Goal: Task Accomplishment & Management: Complete application form

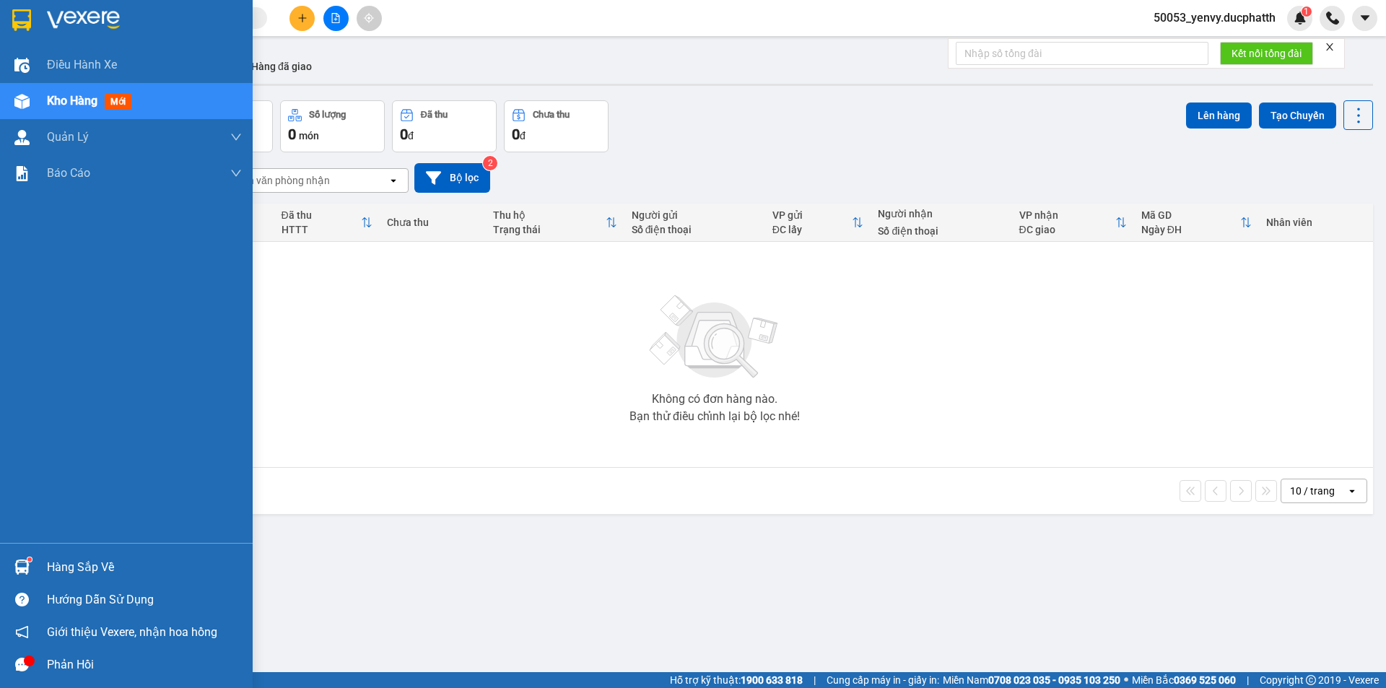
click at [49, 573] on div "Hàng sắp về" at bounding box center [144, 568] width 195 height 22
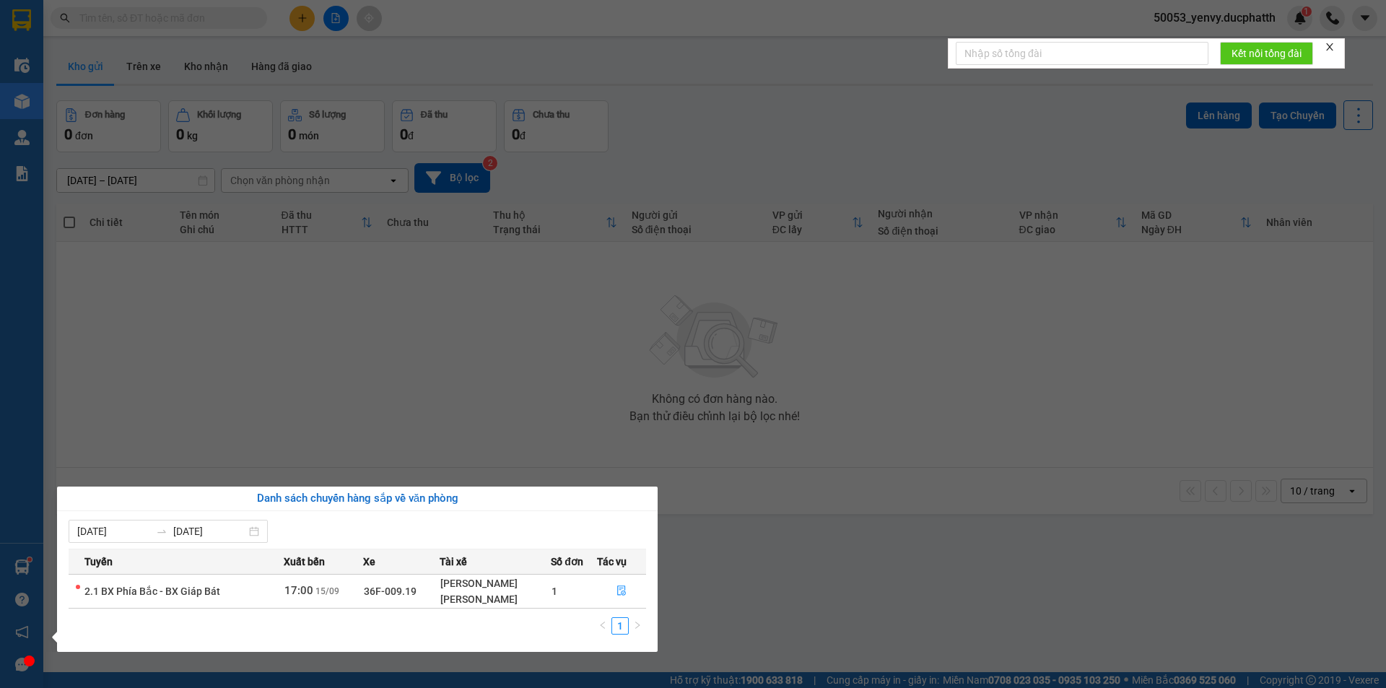
click at [777, 578] on section "Kết quả tìm kiếm ( 0 ) Bộ lọc No Data 50053_yenvy.ducphatth 1 Điều hành xe Kho …" at bounding box center [693, 344] width 1386 height 688
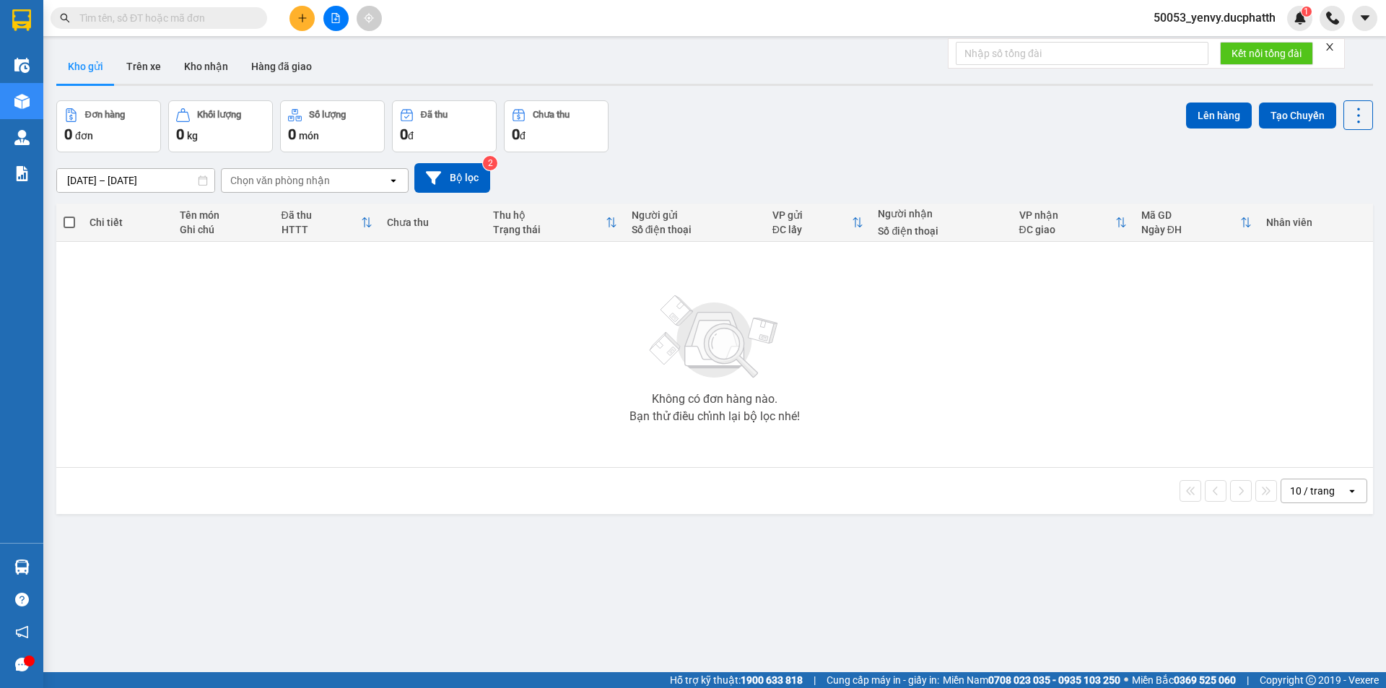
click at [203, 24] on input "text" at bounding box center [164, 18] width 170 height 16
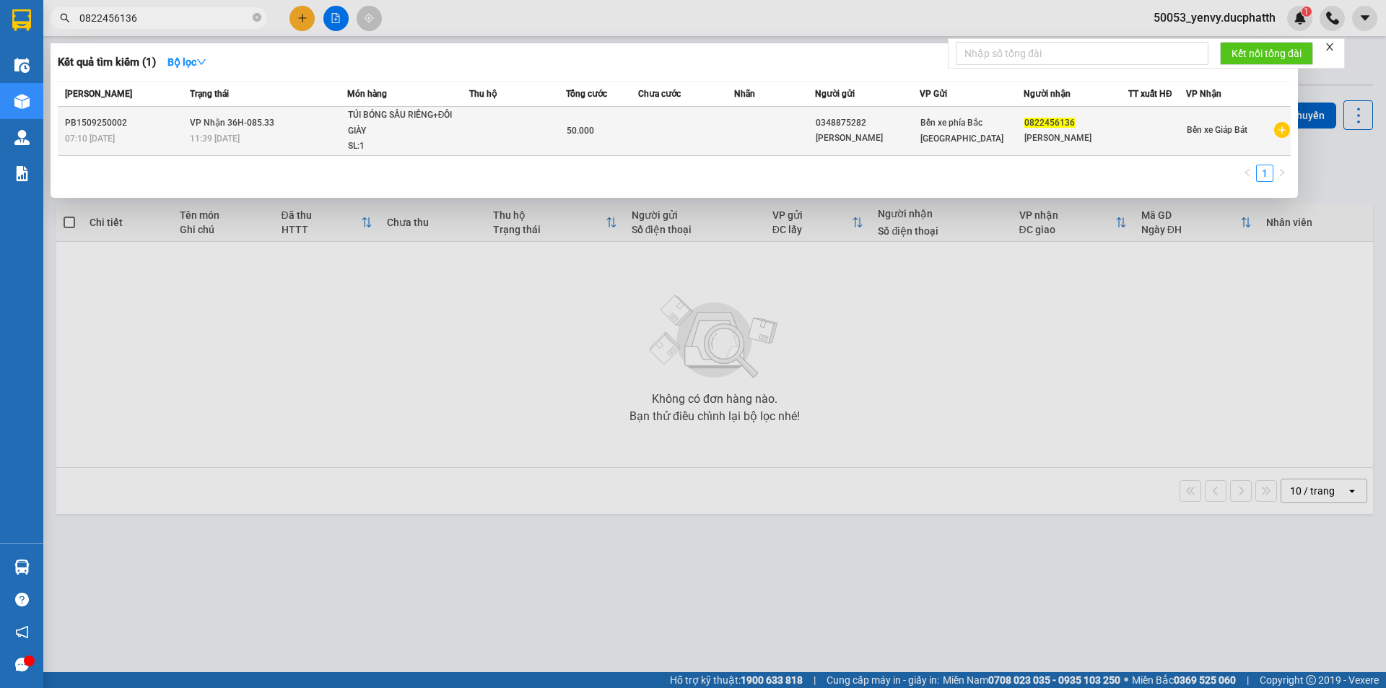
type input "0822456136"
click at [645, 122] on td at bounding box center [686, 131] width 97 height 49
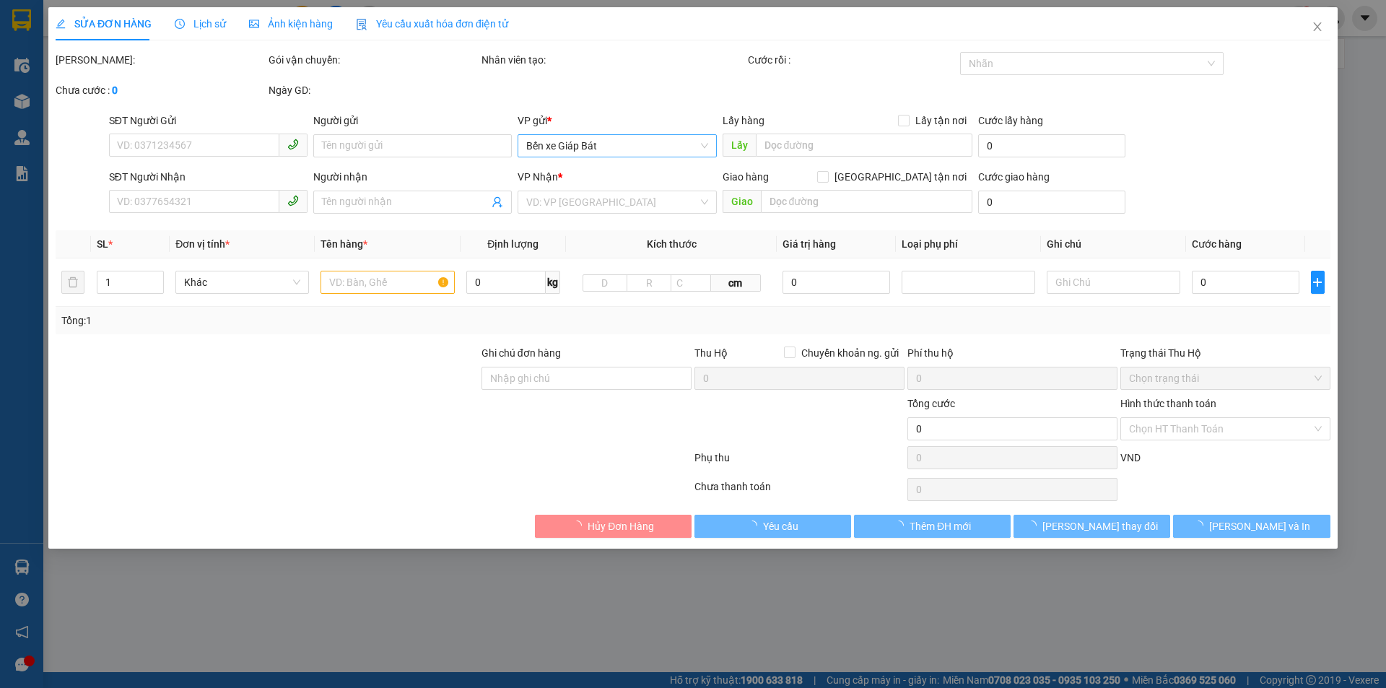
type input "0348875282"
type input "C Hương"
type input "0822456136"
type input "HÀ QUYÊN"
type input "50.000"
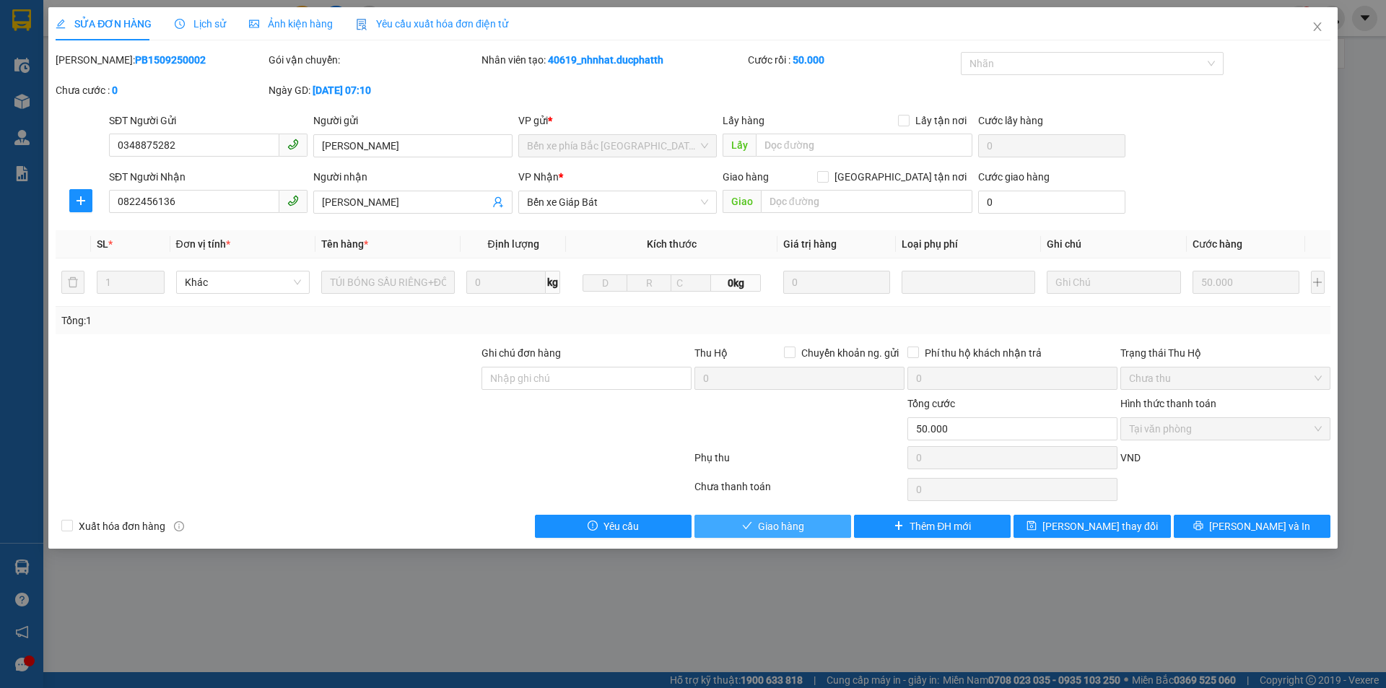
click at [781, 526] on span "Giao hàng" at bounding box center [781, 526] width 46 height 16
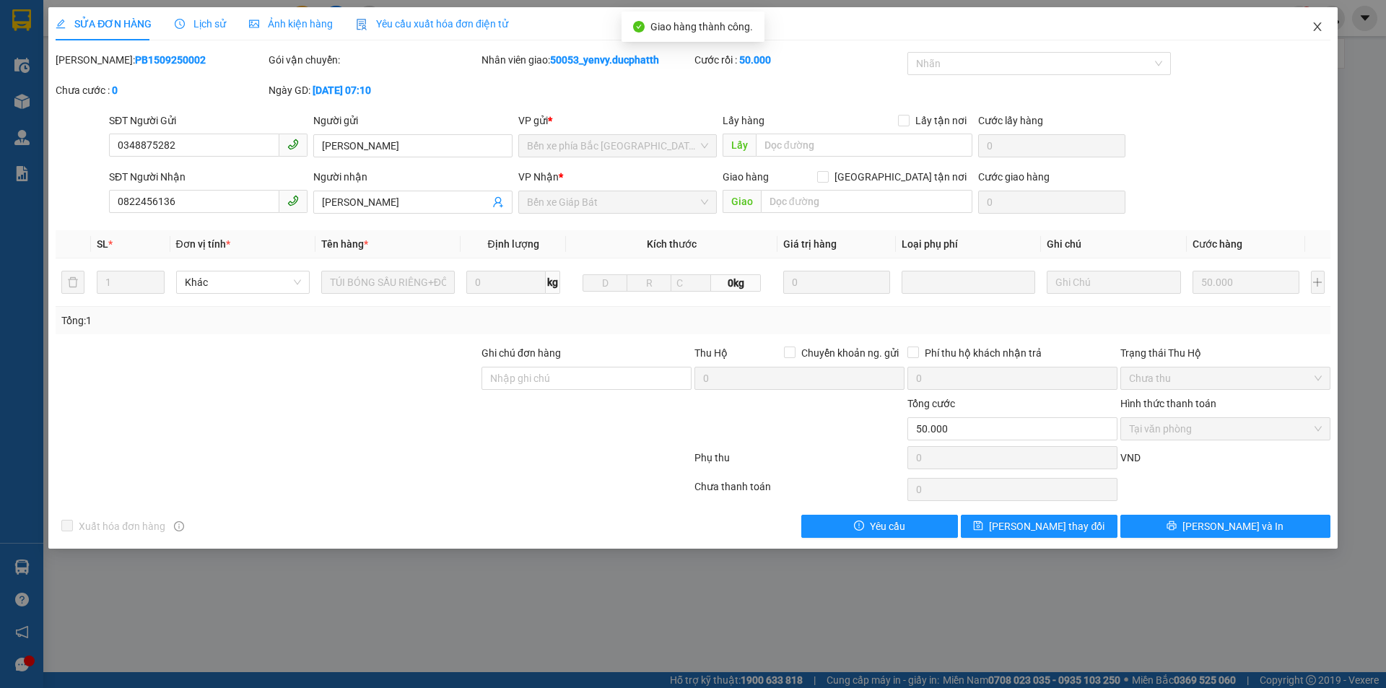
click at [1317, 25] on icon "close" at bounding box center [1318, 27] width 12 height 12
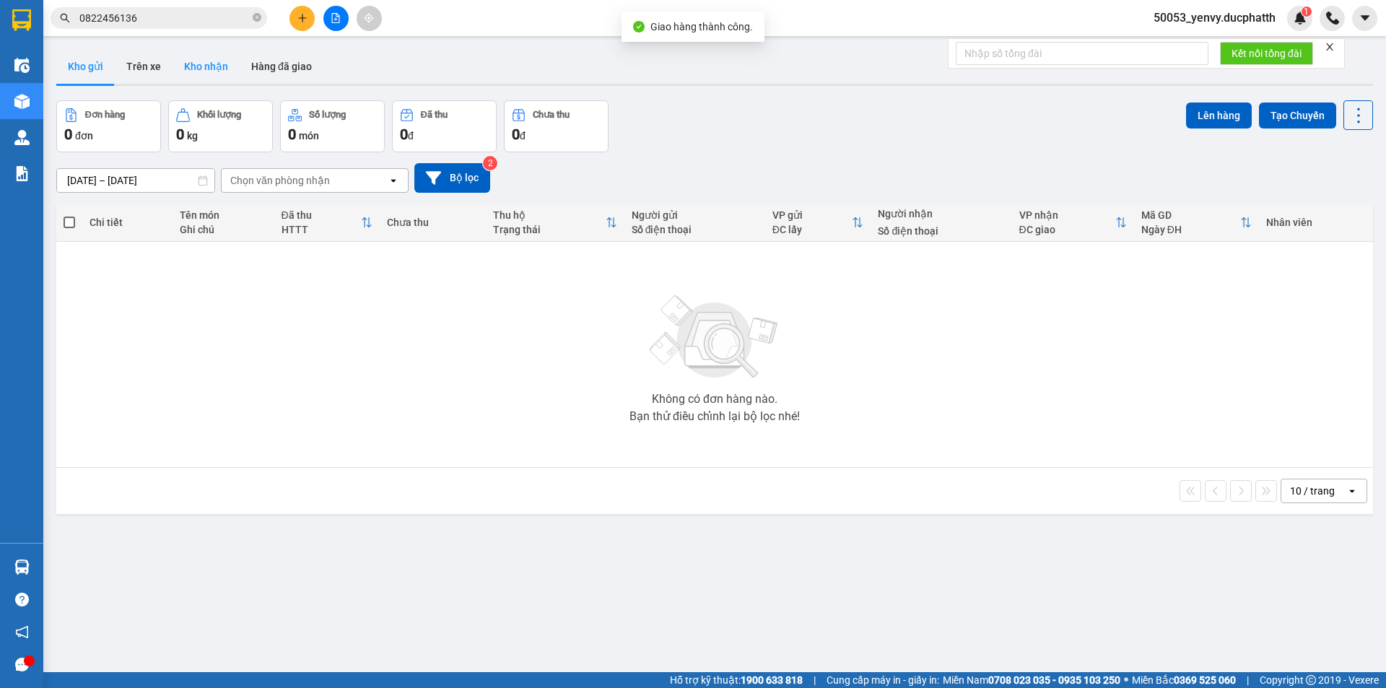
click at [193, 61] on button "Kho nhận" at bounding box center [206, 66] width 67 height 35
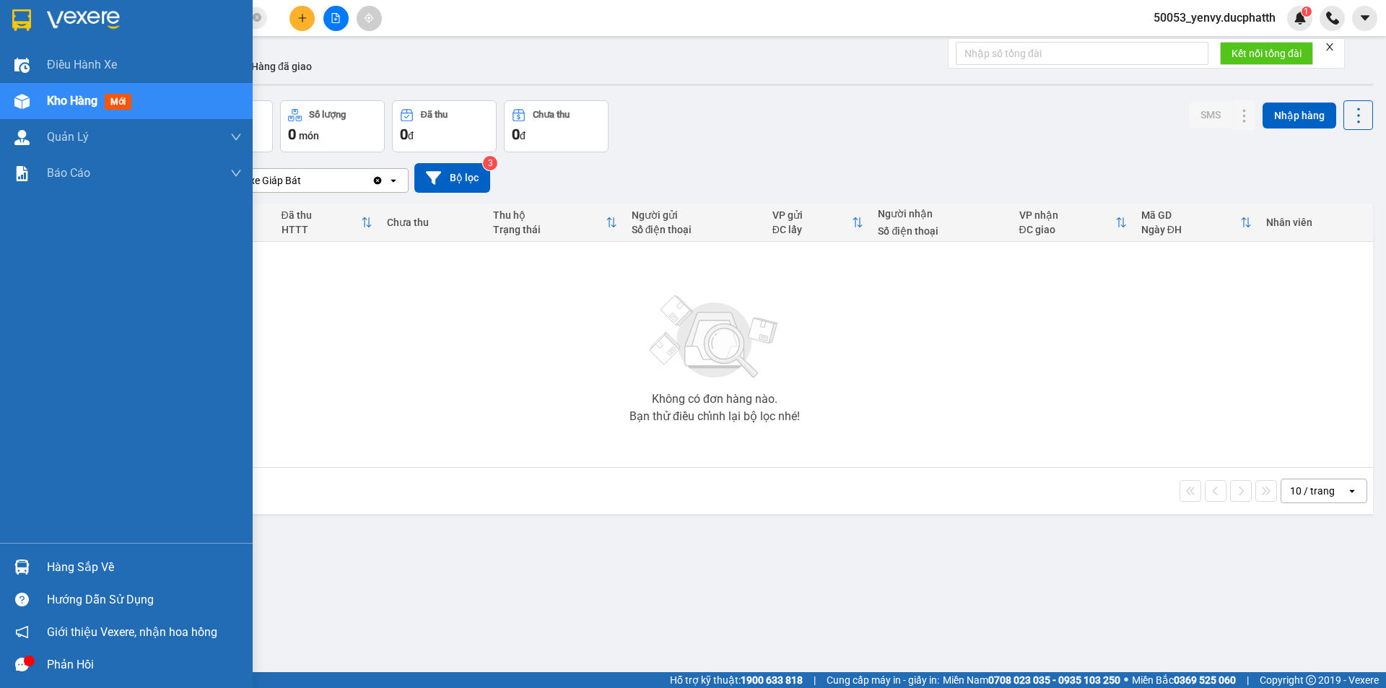
click at [34, 550] on div "Hàng sắp về Hướng dẫn sử dụng Giới thiệu Vexere, nhận hoa hồng Phản hồi" at bounding box center [126, 612] width 253 height 138
click at [23, 568] on img at bounding box center [21, 566] width 15 height 15
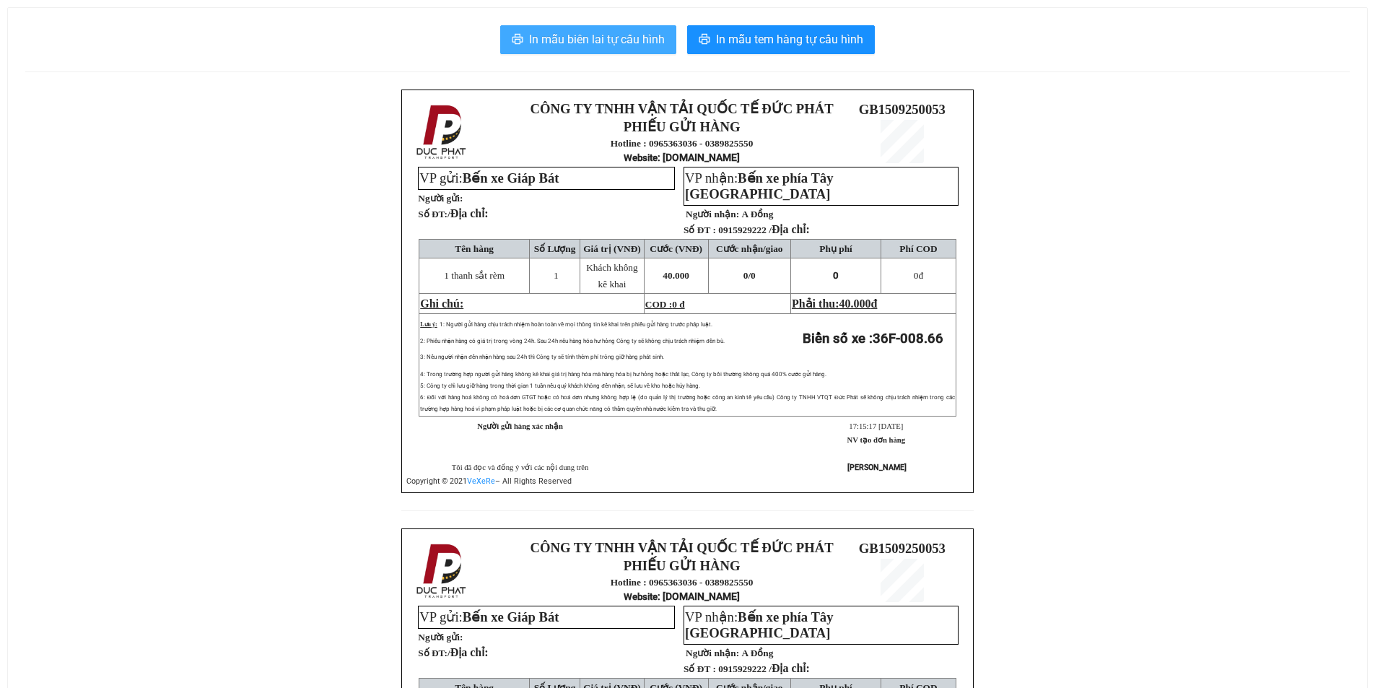
click at [609, 34] on span "In mẫu biên lai tự cấu hình" at bounding box center [597, 39] width 136 height 18
